Goal: Find specific page/section: Find specific page/section

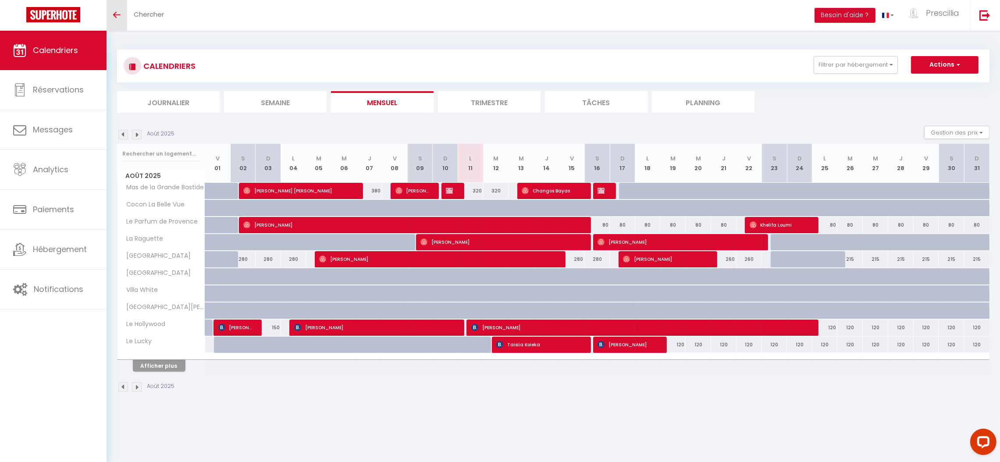
click at [114, 15] on icon "Toggle menubar" at bounding box center [116, 14] width 7 height 5
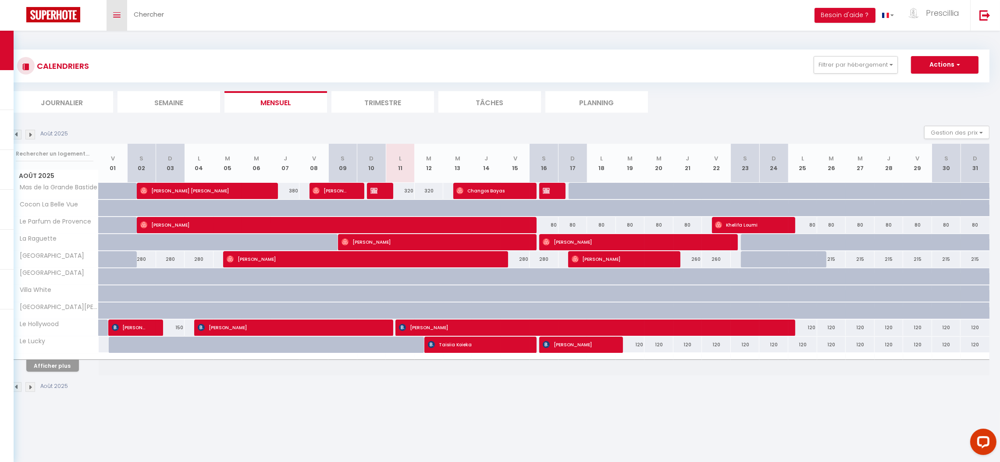
click at [114, 15] on icon "Toggle menubar" at bounding box center [116, 14] width 7 height 5
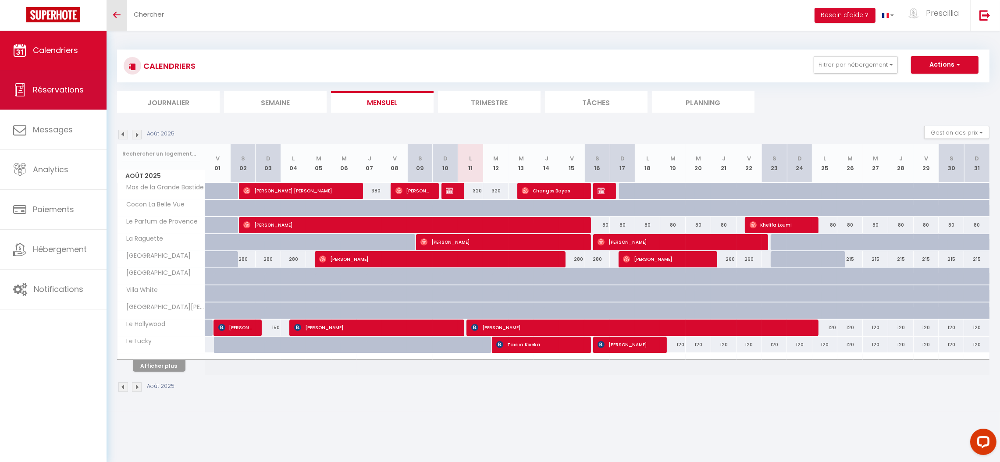
click at [65, 84] on link "Réservations" at bounding box center [53, 89] width 107 height 39
select select "not_cancelled"
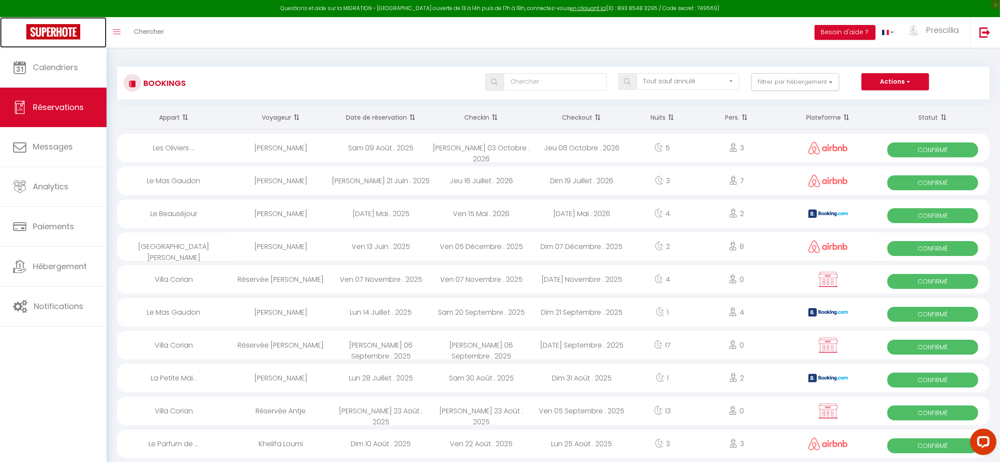
click at [57, 26] on img at bounding box center [53, 31] width 54 height 15
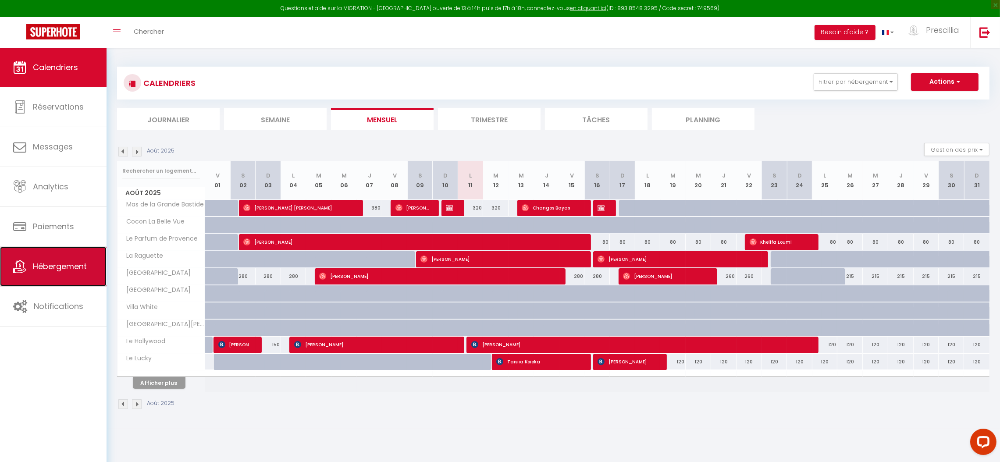
click at [25, 273] on icon at bounding box center [19, 266] width 13 height 13
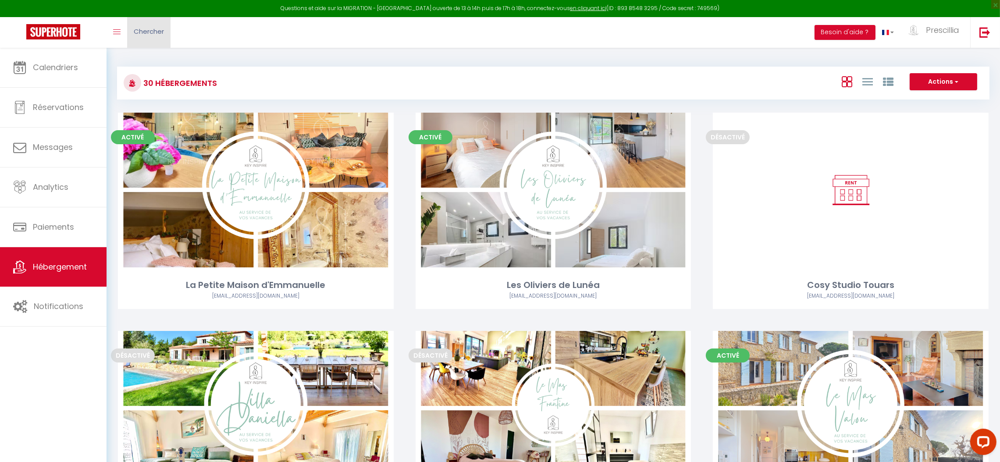
click at [138, 31] on span "Chercher" at bounding box center [149, 31] width 30 height 9
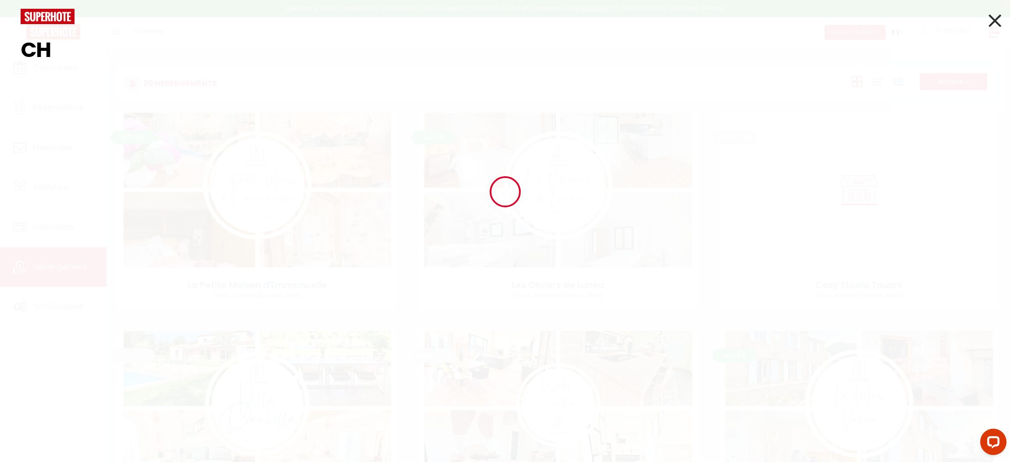
type input "C"
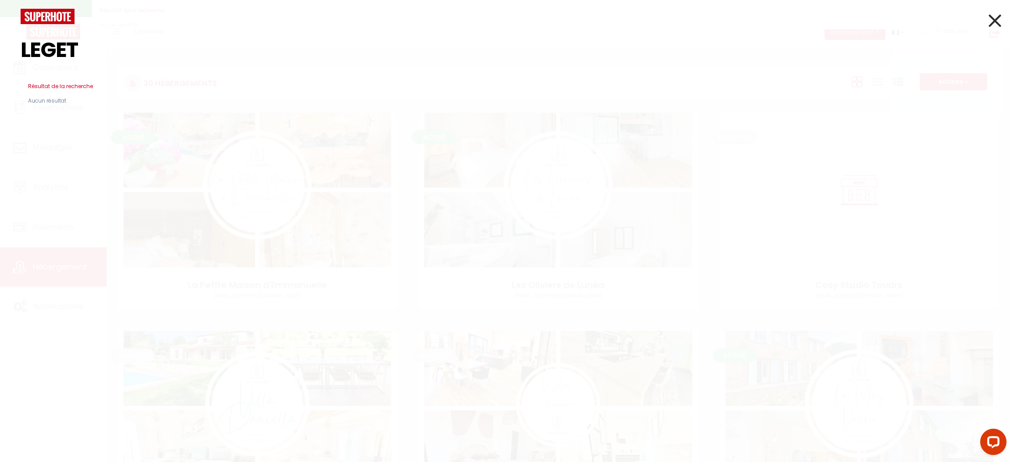
type input "LEGET"
